Goal: Navigation & Orientation: Find specific page/section

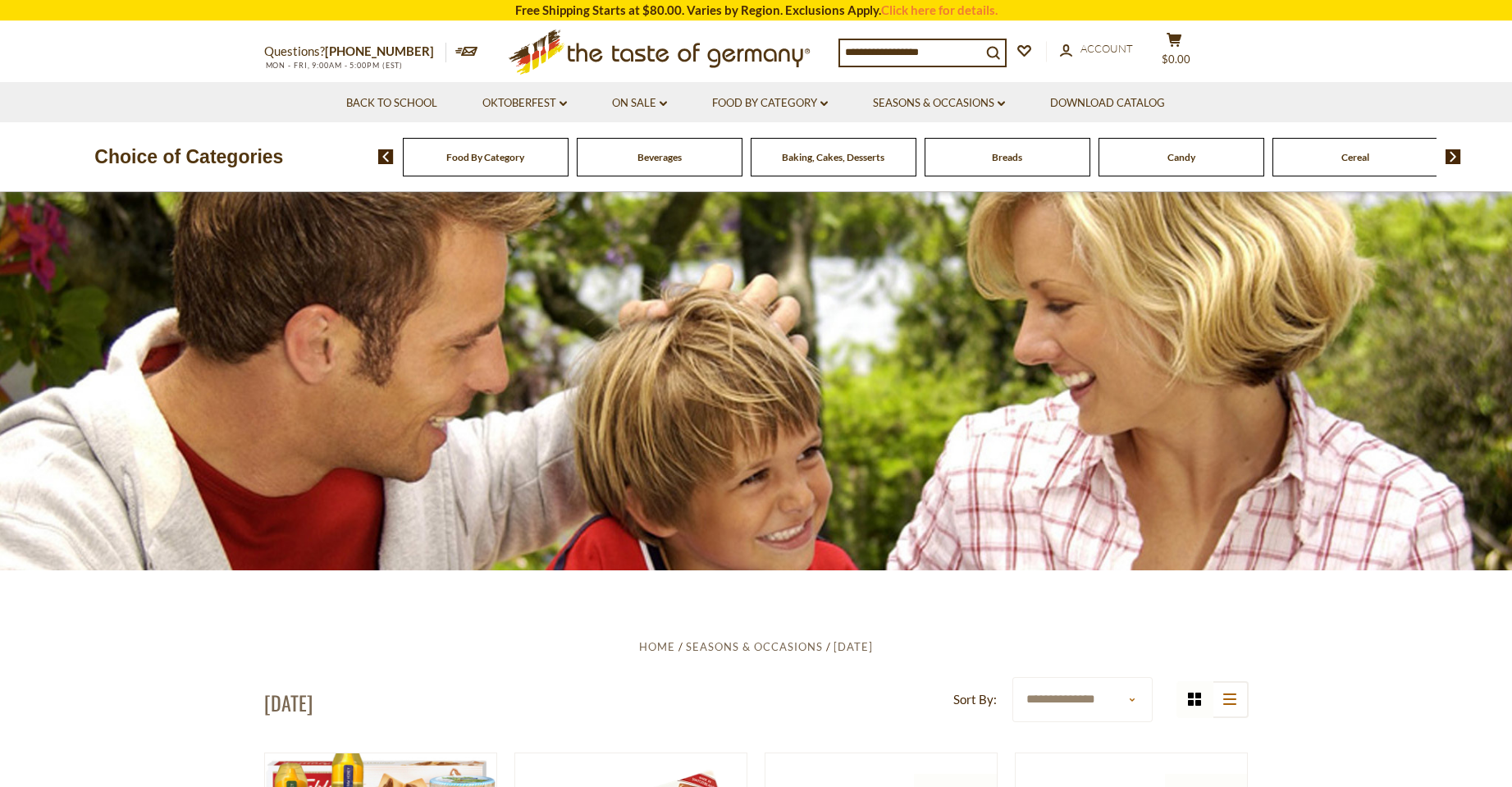
click at [515, 153] on span "Food By Category" at bounding box center [485, 157] width 78 height 13
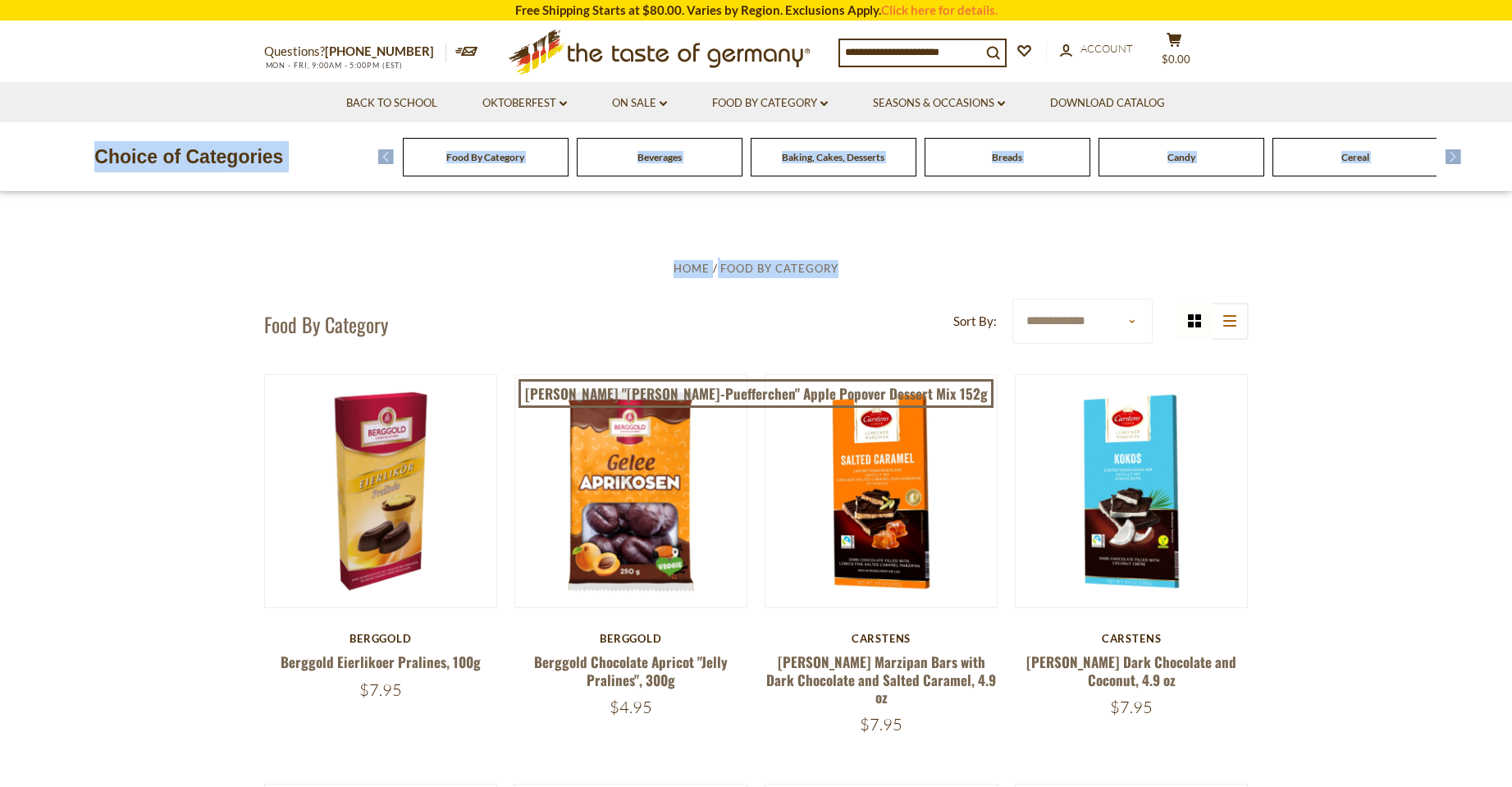
drag, startPoint x: 1511, startPoint y: 116, endPoint x: 1510, endPoint y: 222, distance: 106.0
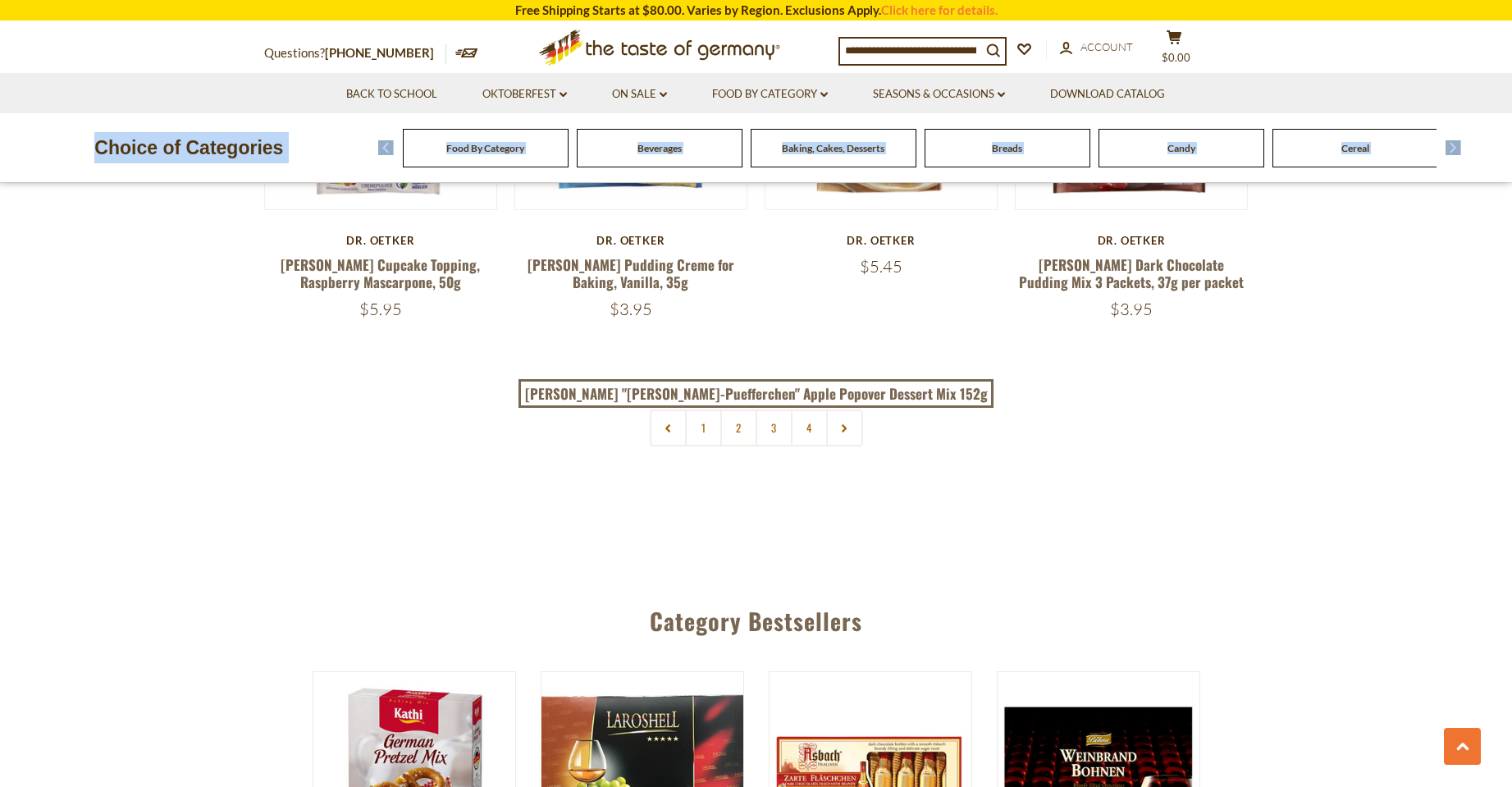
scroll to position [3564, 0]
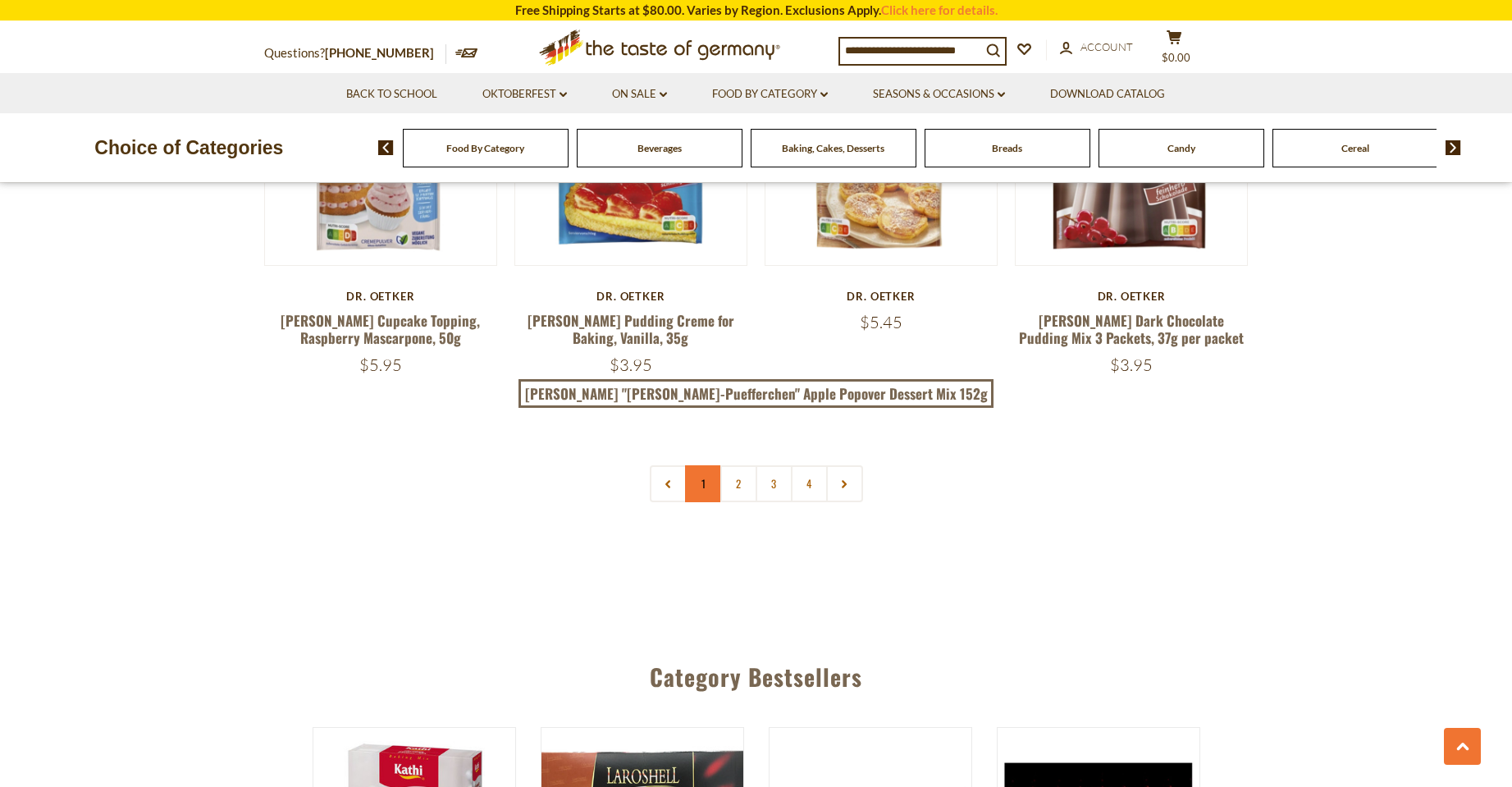
click at [706, 465] on link "1" at bounding box center [703, 483] width 37 height 37
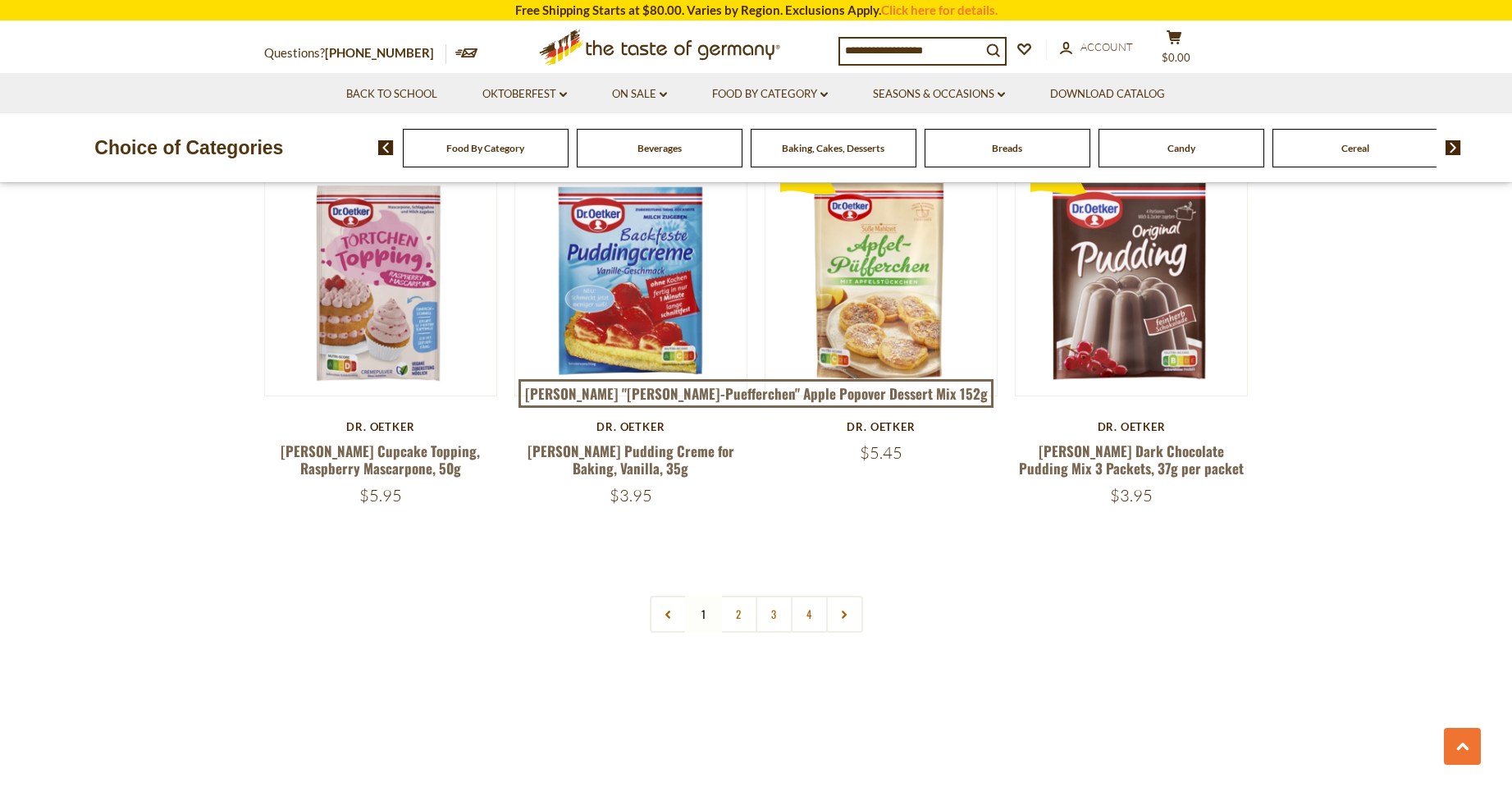
scroll to position [3520, 0]
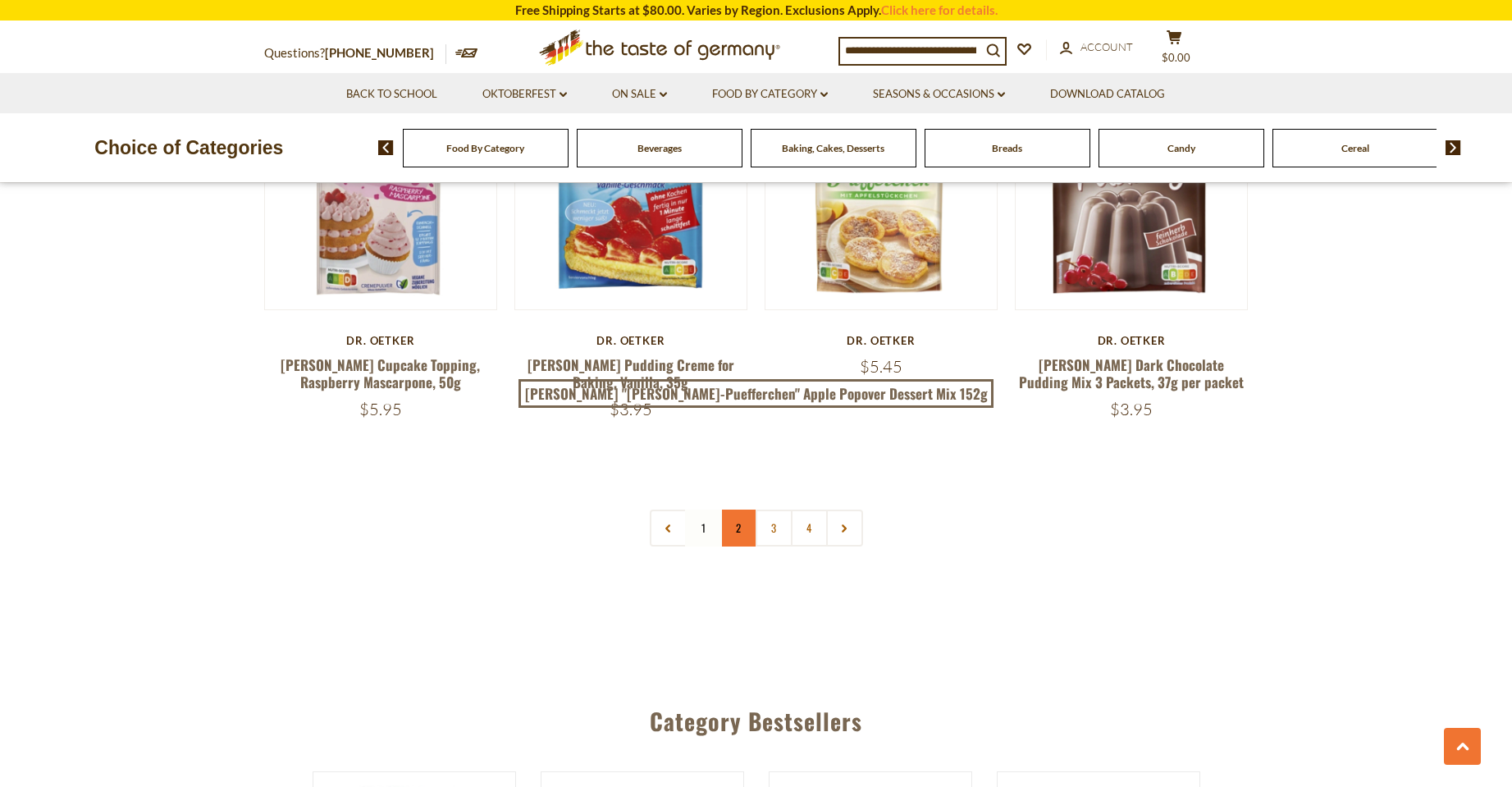
click at [738, 509] on link "2" at bounding box center [738, 527] width 37 height 37
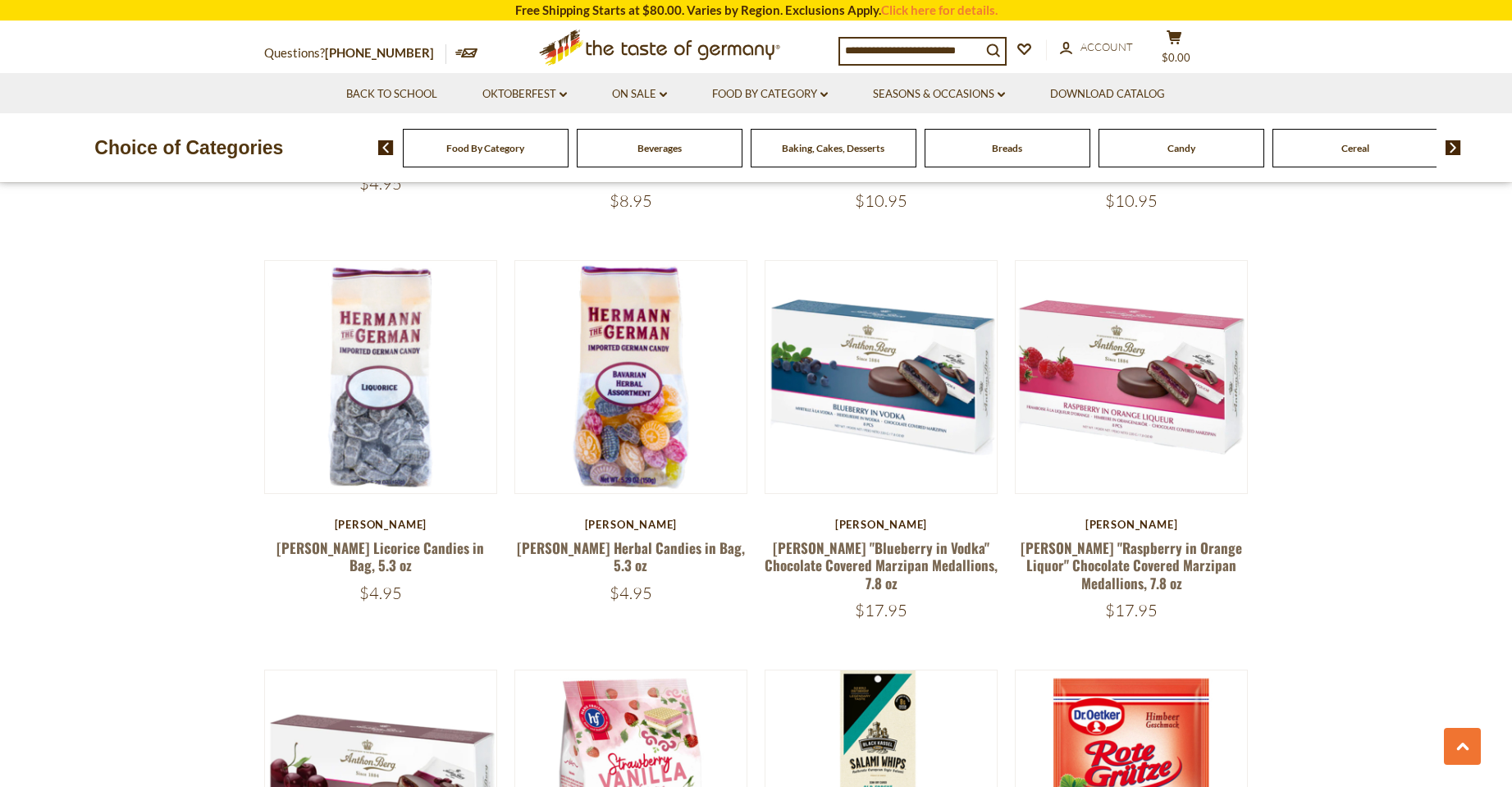
scroll to position [1697, 0]
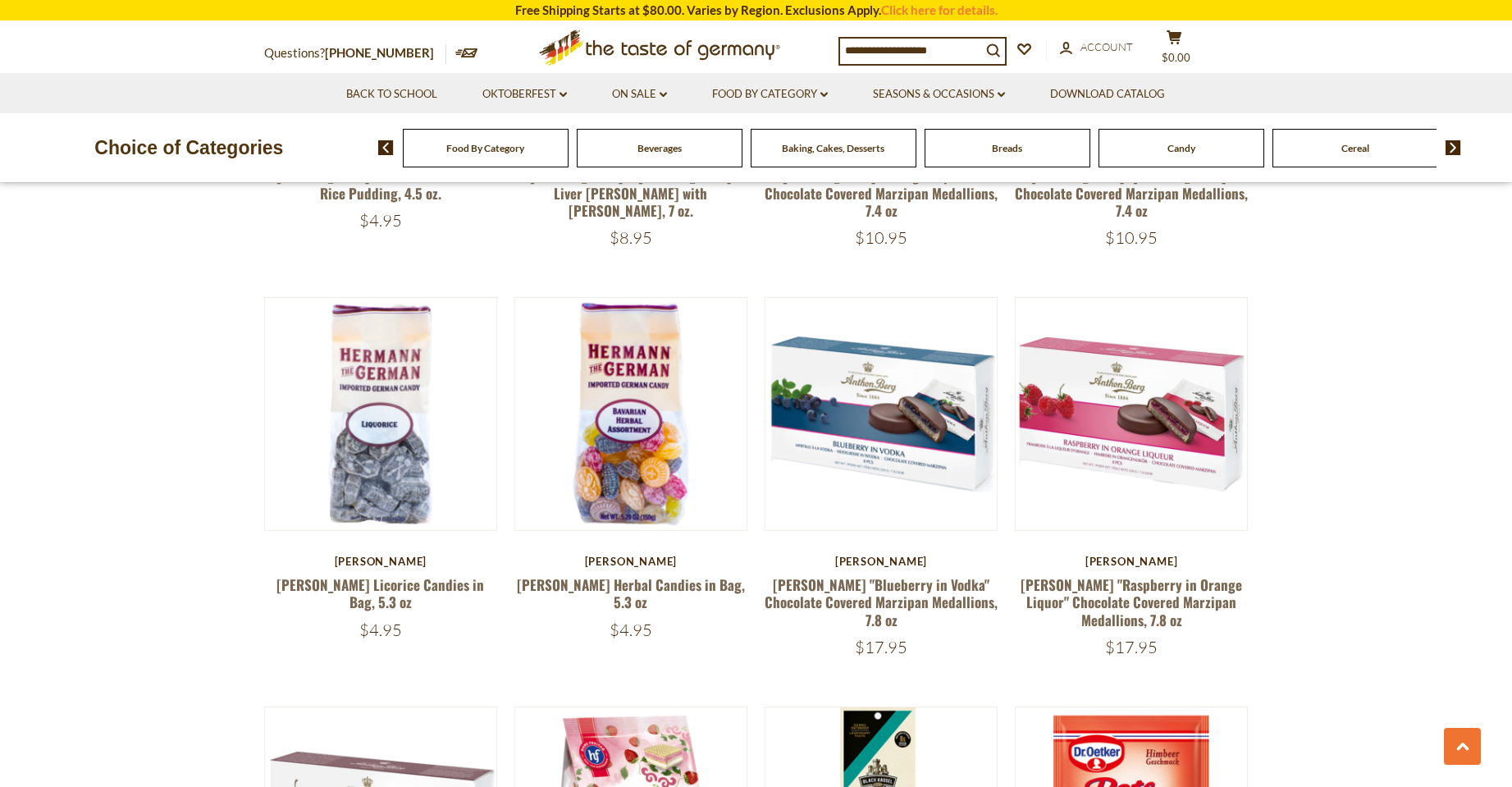
click at [477, 146] on span "Food By Category" at bounding box center [485, 148] width 78 height 13
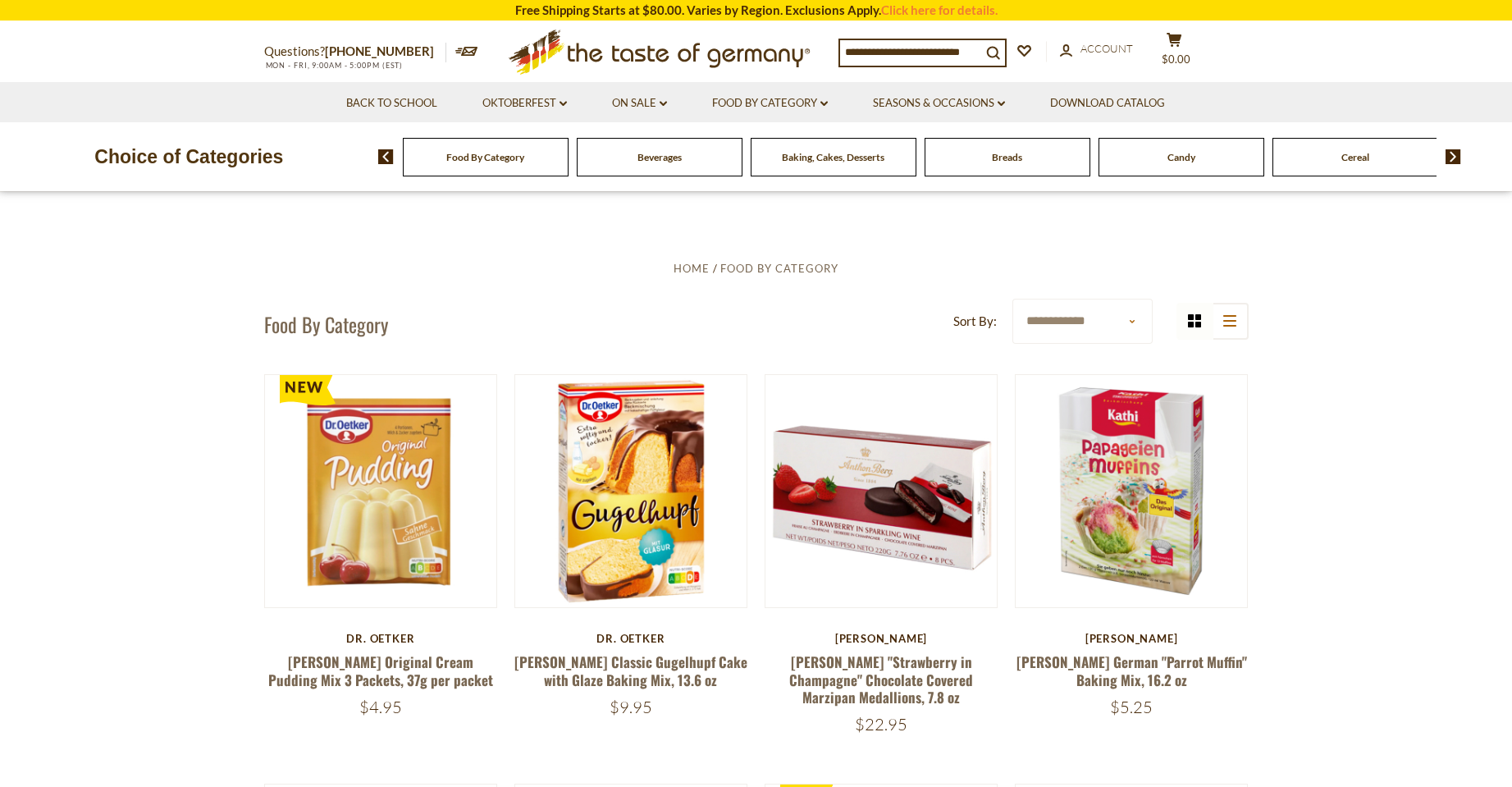
click at [509, 151] on span "Food By Category" at bounding box center [485, 157] width 78 height 13
click at [774, 96] on link "Food By Category dropdown_arrow" at bounding box center [770, 103] width 116 height 18
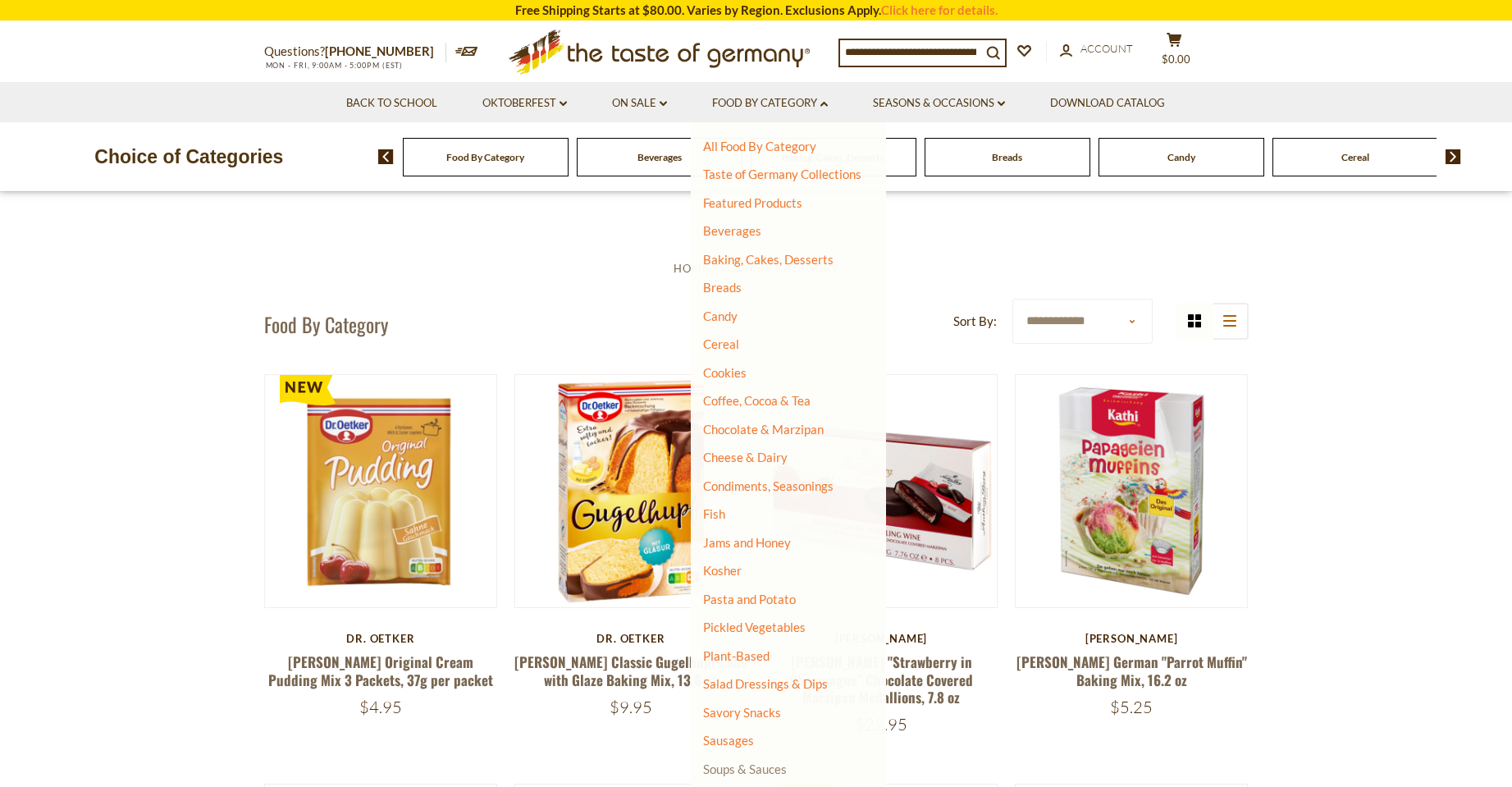
click at [757, 765] on link "Soups & Sauces" at bounding box center [744, 769] width 84 height 14
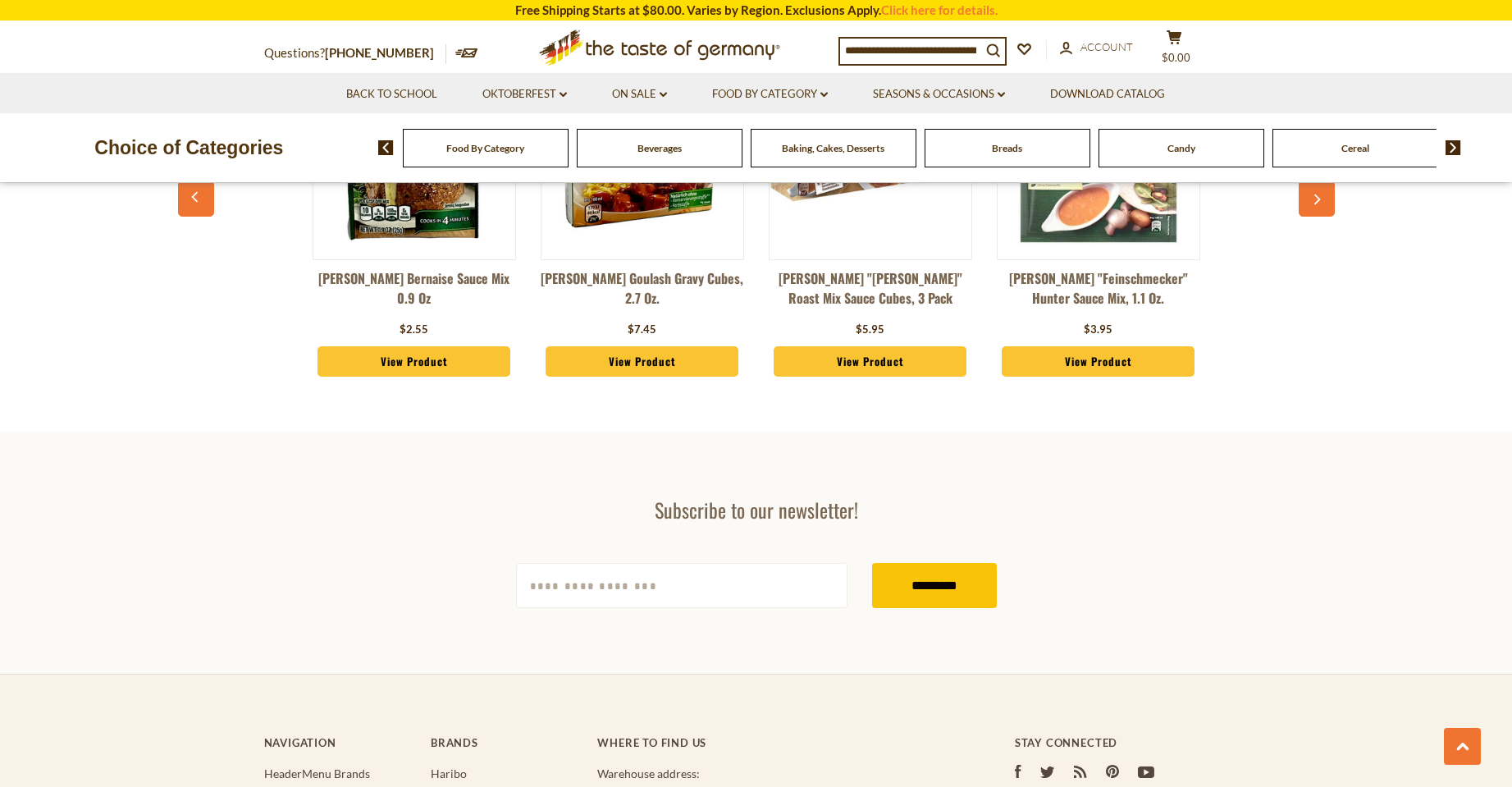
scroll to position [4156, 0]
